Goal: Task Accomplishment & Management: Manage account settings

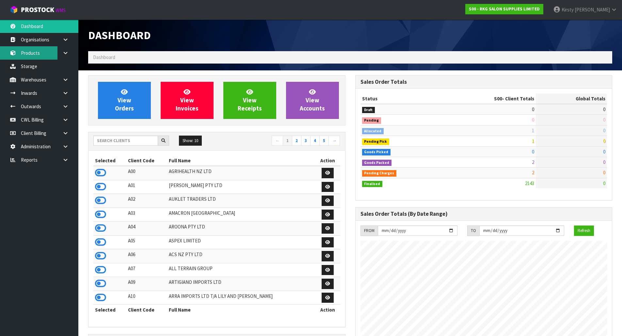
scroll to position [494, 267]
click at [27, 54] on link "Products" at bounding box center [39, 52] width 78 height 13
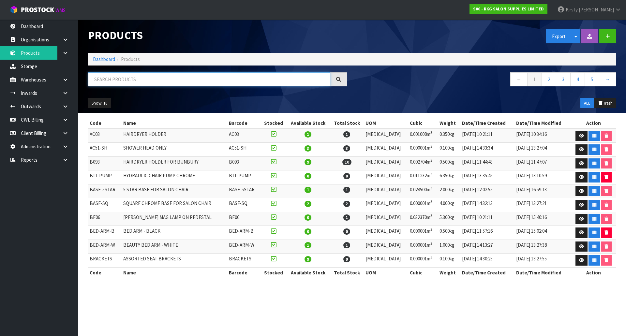
click at [102, 79] on input "text" at bounding box center [209, 79] width 242 height 14
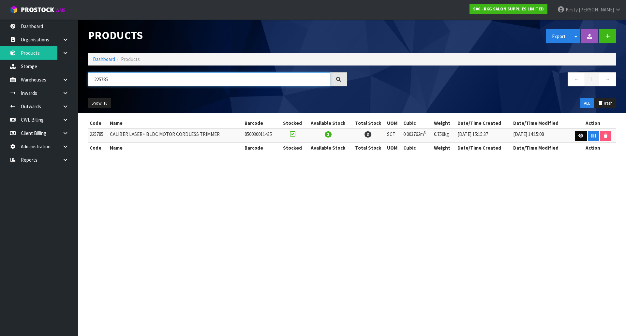
type input "225785"
click at [579, 134] on icon at bounding box center [581, 136] width 5 height 4
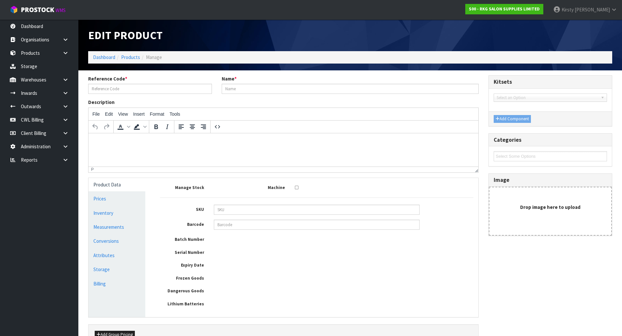
type input "225785"
type input "CALIBER LASER+ BLDC MOTOR CORDLESS TRIMMER"
type input "850030011435"
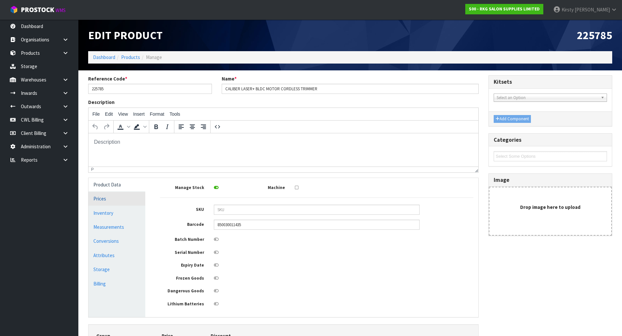
click at [108, 201] on link "Prices" at bounding box center [116, 198] width 57 height 13
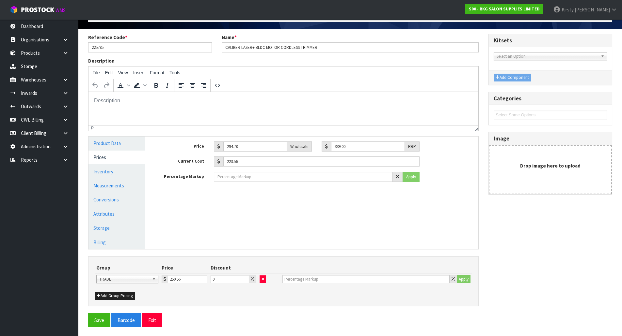
scroll to position [42, 0]
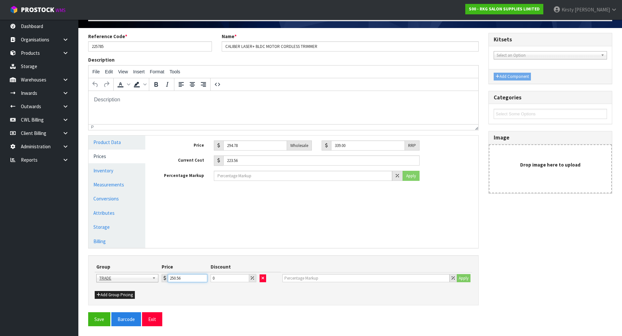
drag, startPoint x: 183, startPoint y: 280, endPoint x: 169, endPoint y: 280, distance: 14.0
click at [169, 280] on input "250.56" at bounding box center [187, 278] width 39 height 8
click at [98, 320] on button "Save" at bounding box center [99, 320] width 22 height 14
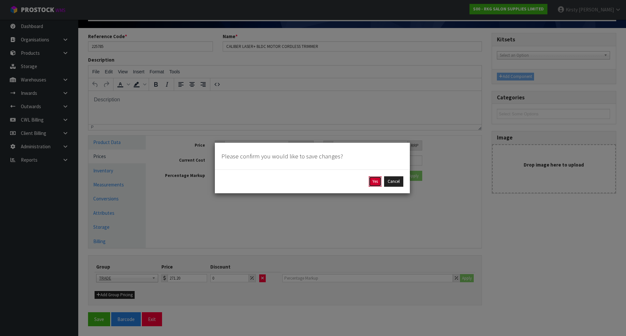
click at [374, 180] on button "Yes" at bounding box center [375, 182] width 13 height 10
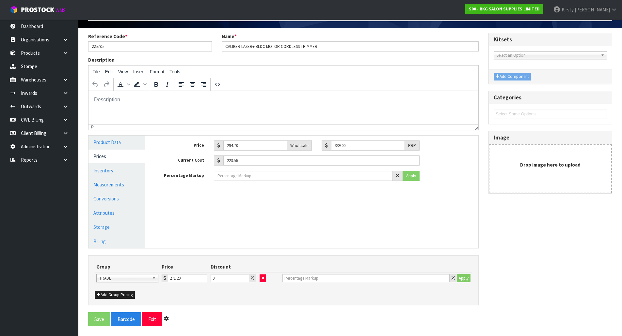
scroll to position [0, 0]
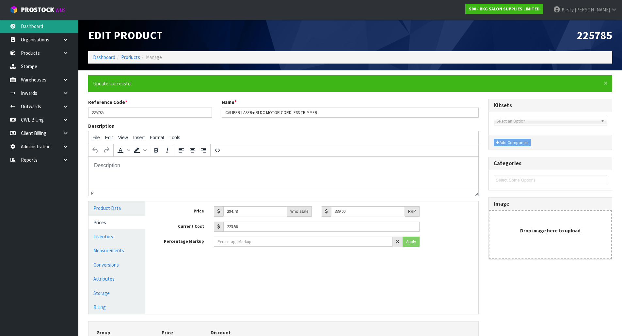
type input "271.2"
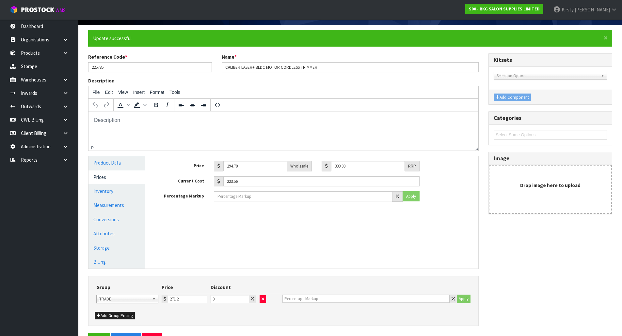
scroll to position [65, 0]
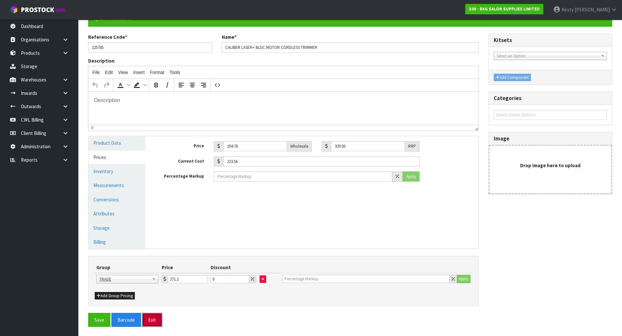
click at [152, 319] on button "Exit" at bounding box center [152, 320] width 20 height 14
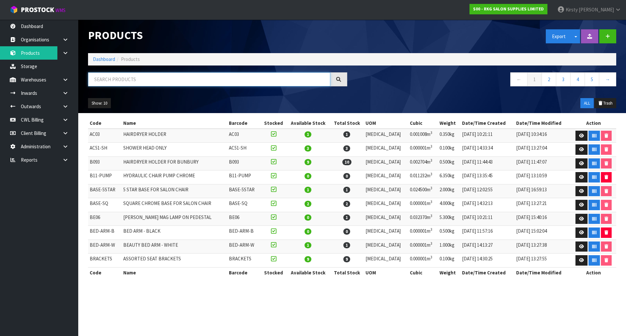
click at [110, 77] on input "text" at bounding box center [209, 79] width 242 height 14
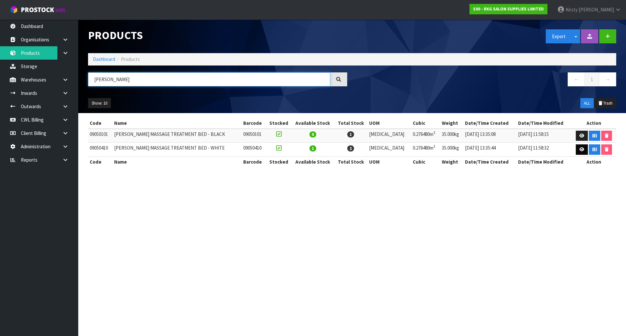
type input "[PERSON_NAME]"
click at [583, 148] on link at bounding box center [582, 150] width 12 height 10
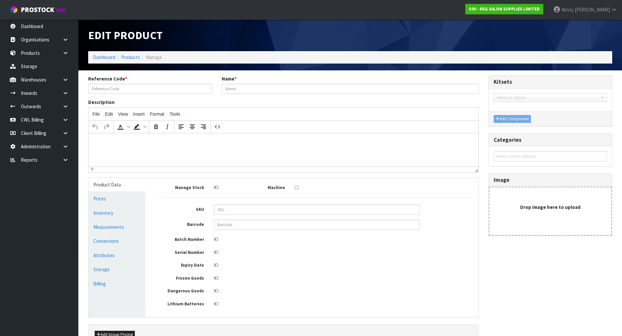
type input "09050410"
type input "[PERSON_NAME] MASSAGE TREATMENT BED - WHITE"
type input "449.00"
type input "0.00"
type input "194.87"
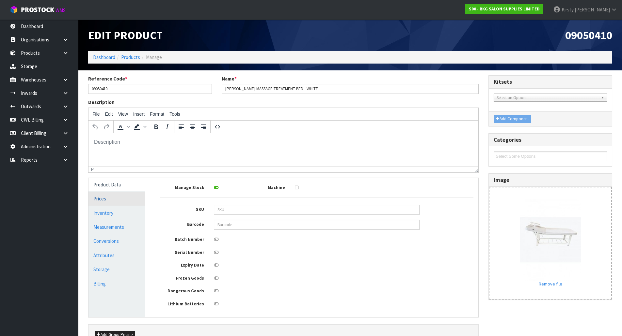
click at [106, 198] on link "Prices" at bounding box center [116, 198] width 57 height 13
